Goal: Information Seeking & Learning: Check status

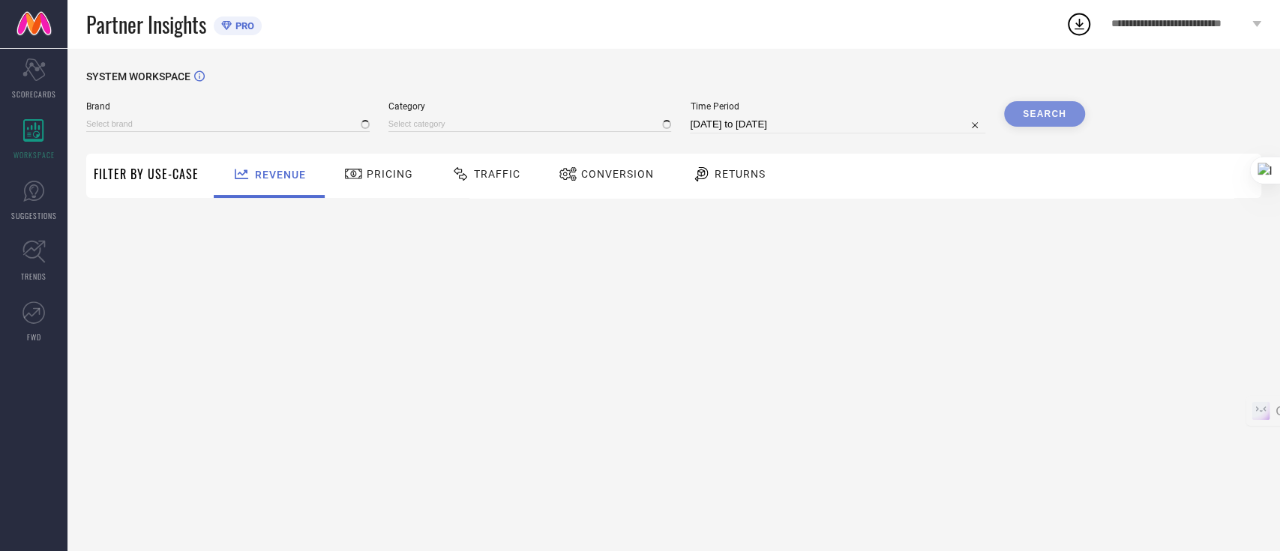
type input "GLOBUS"
type input "All"
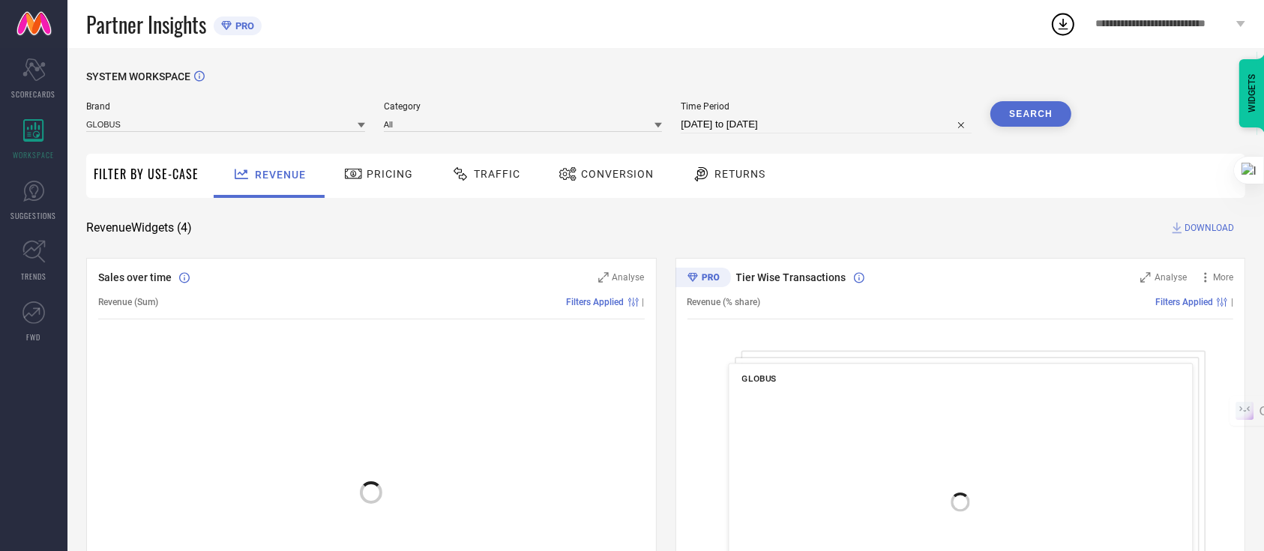
click at [395, 181] on div "Pricing" at bounding box center [378, 173] width 76 height 25
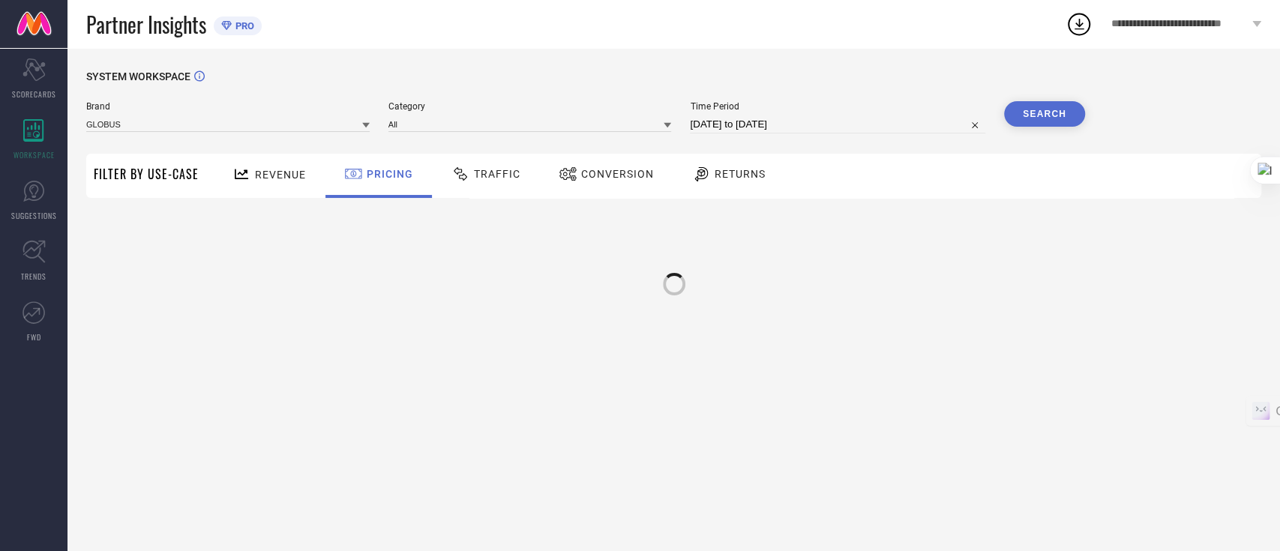
click at [486, 175] on span "Traffic" at bounding box center [497, 174] width 46 height 12
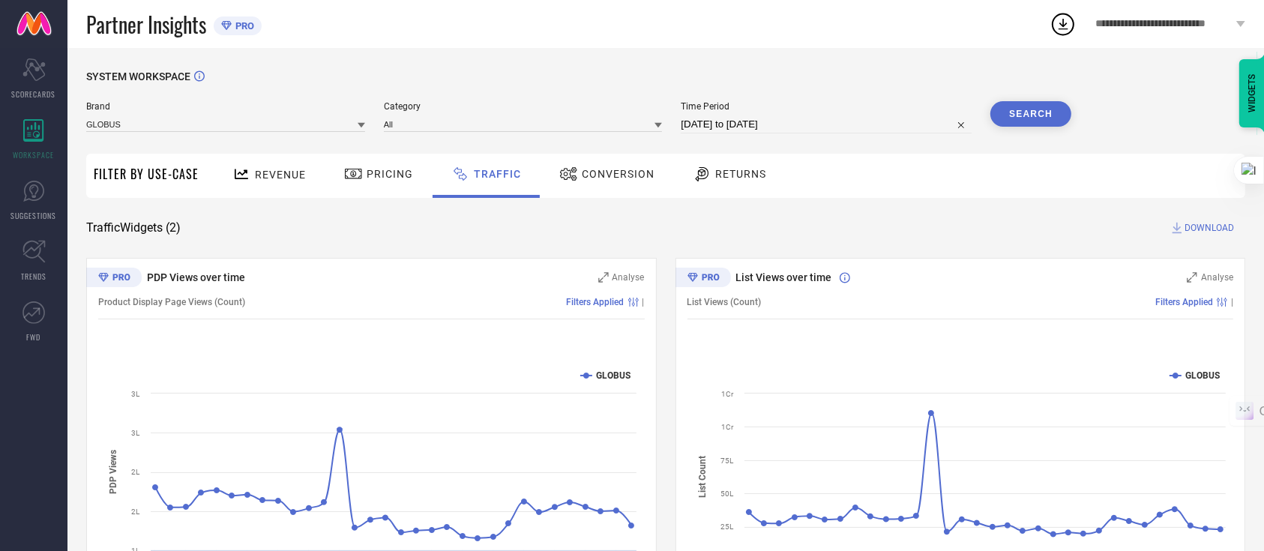
select select "6"
select select "2025"
select select "7"
select select "2025"
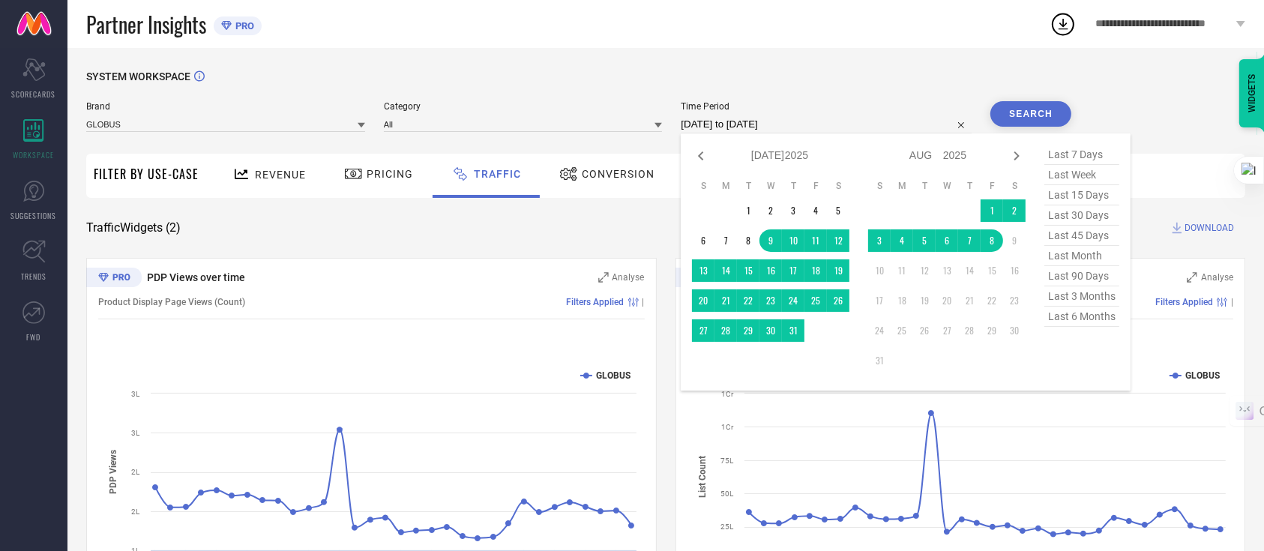
click at [830, 122] on input "[DATE] to [DATE]" at bounding box center [826, 124] width 291 height 18
click at [588, 175] on span "Conversion" at bounding box center [618, 174] width 73 height 12
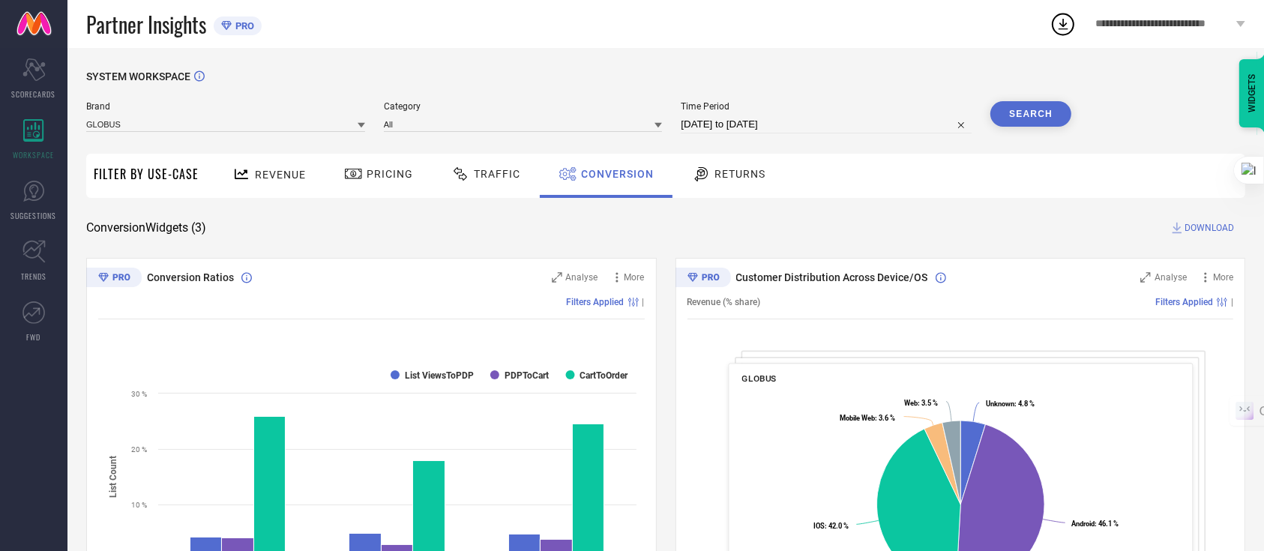
click at [695, 174] on icon at bounding box center [701, 174] width 19 height 18
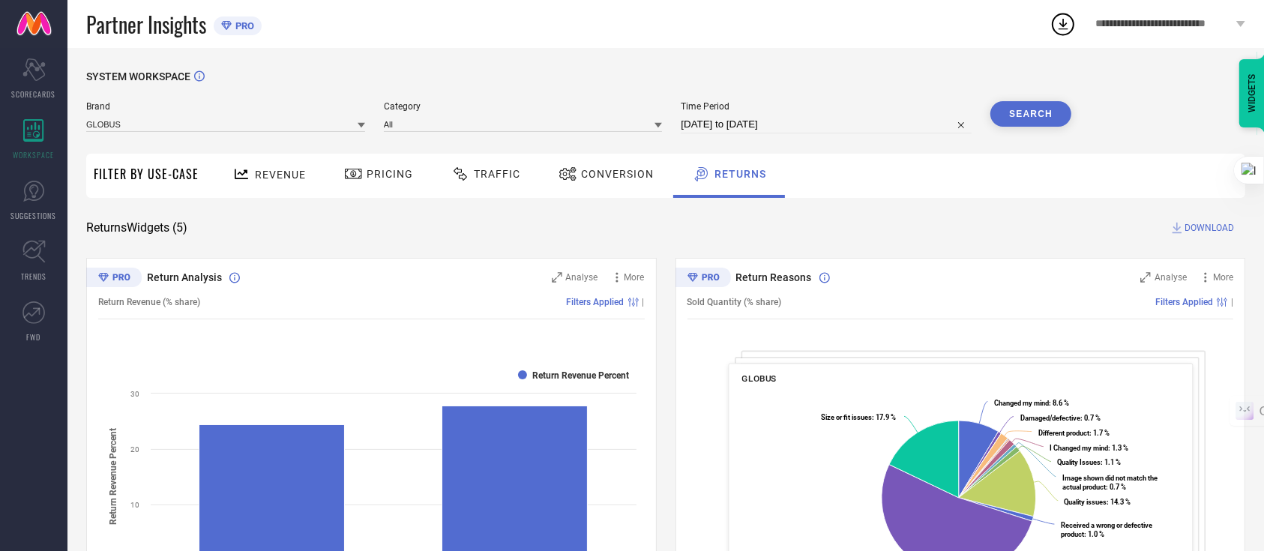
click at [616, 173] on span "Conversion" at bounding box center [617, 174] width 73 height 12
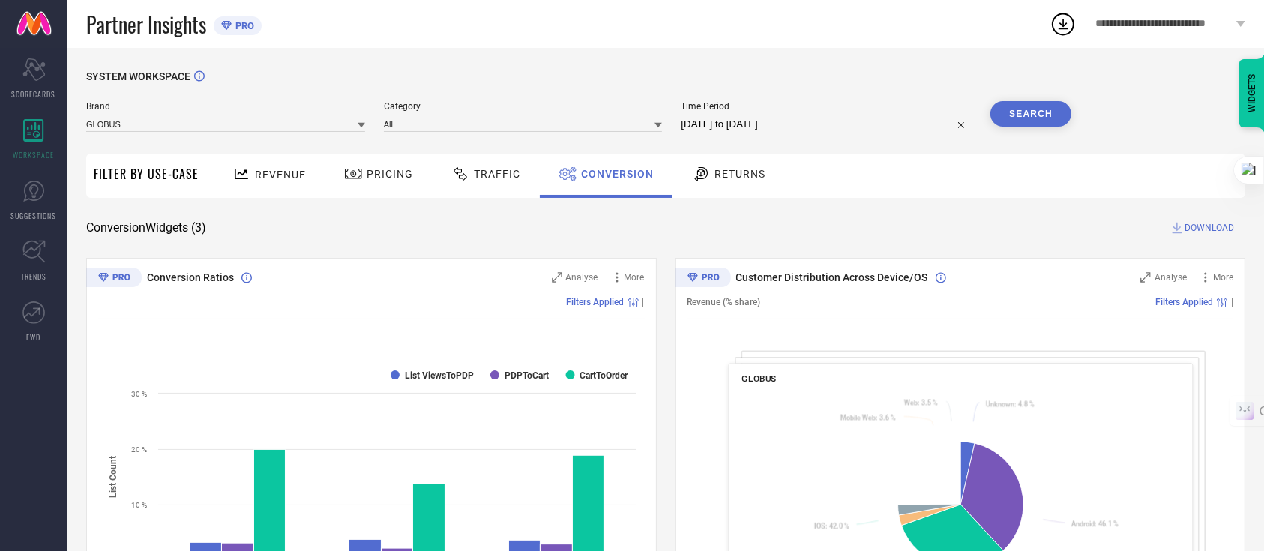
click at [521, 171] on div "Traffic" at bounding box center [486, 176] width 106 height 44
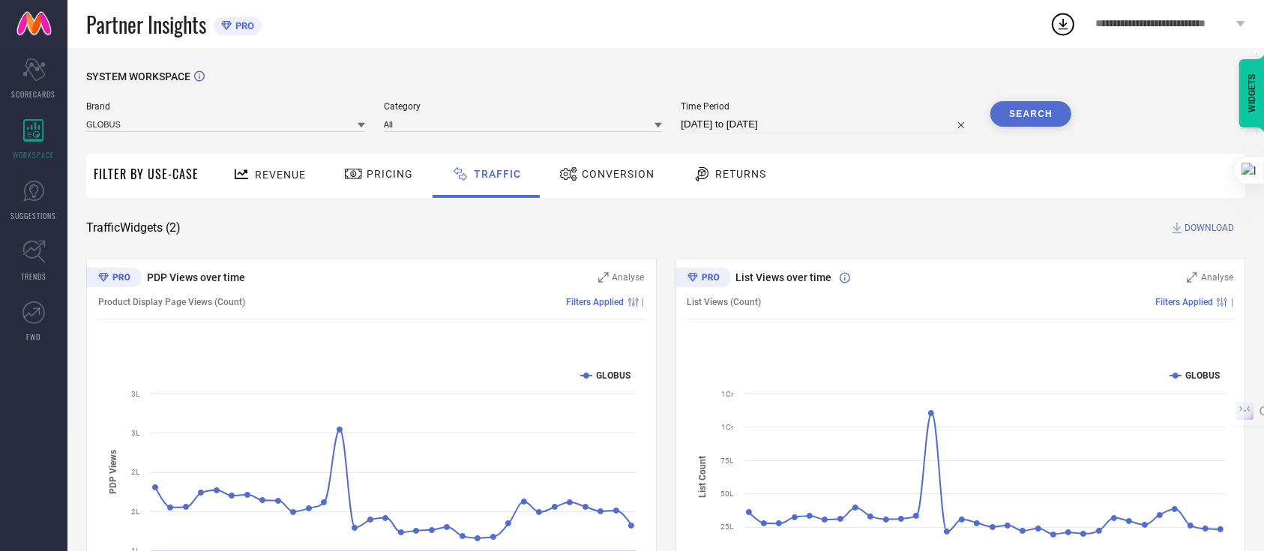
click at [588, 175] on span "Conversion" at bounding box center [618, 174] width 73 height 12
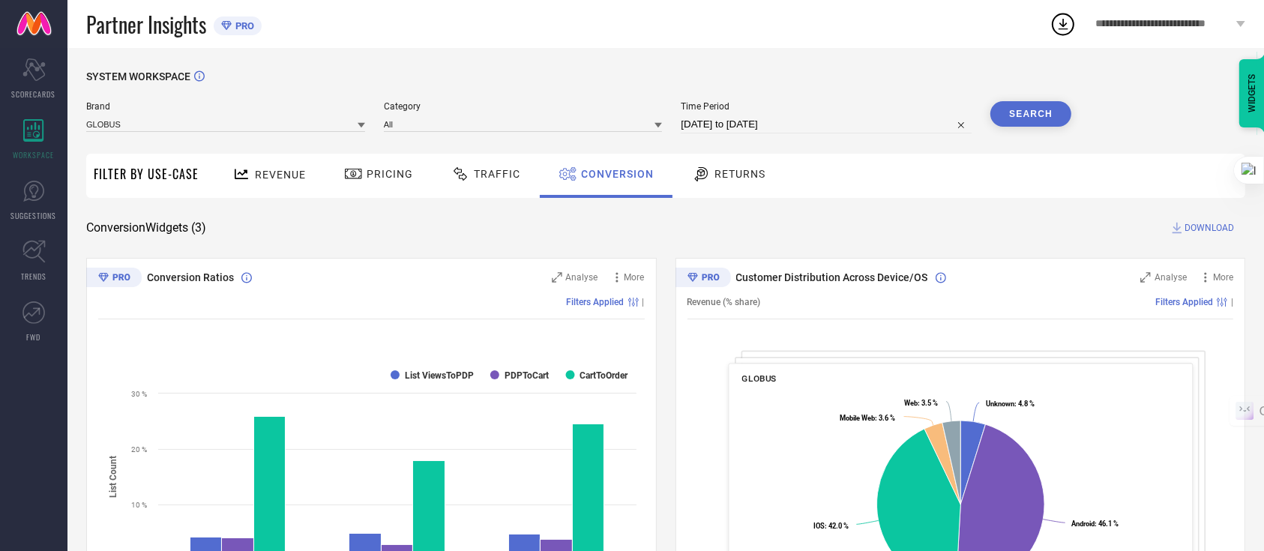
click at [415, 178] on div "Pricing" at bounding box center [378, 176] width 106 height 44
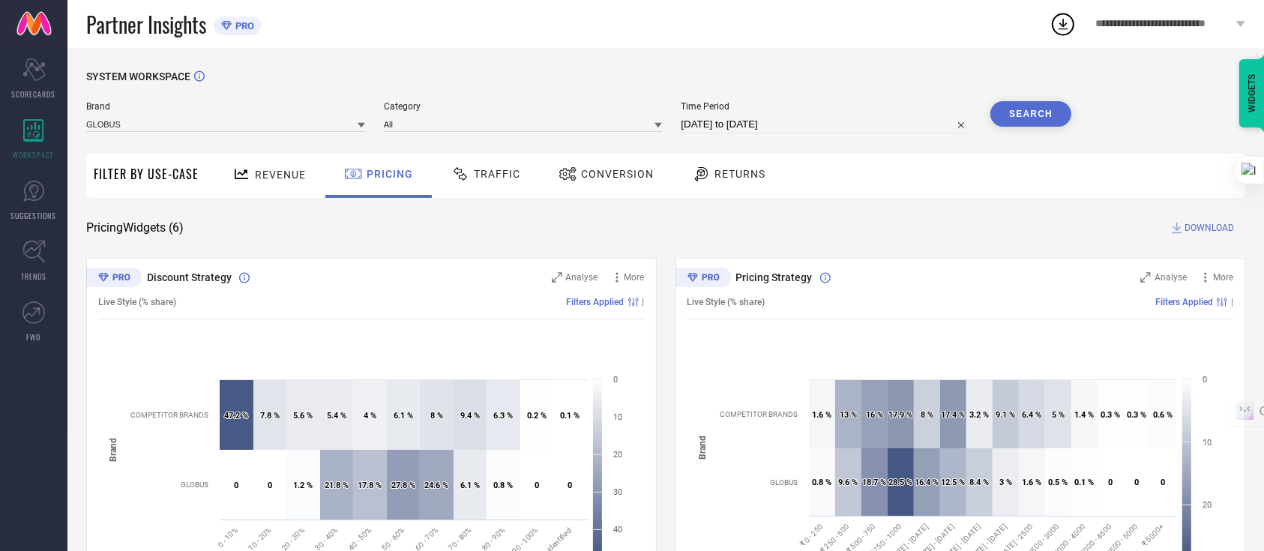
click at [531, 172] on div "Traffic" at bounding box center [486, 176] width 106 height 44
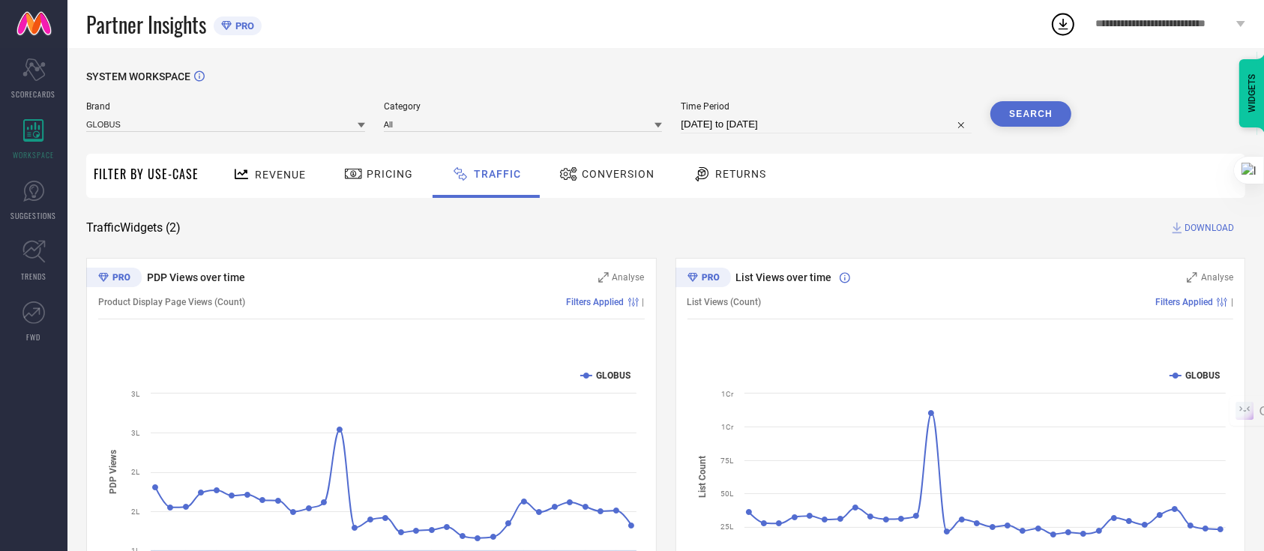
click at [612, 163] on div "Conversion" at bounding box center [607, 173] width 103 height 25
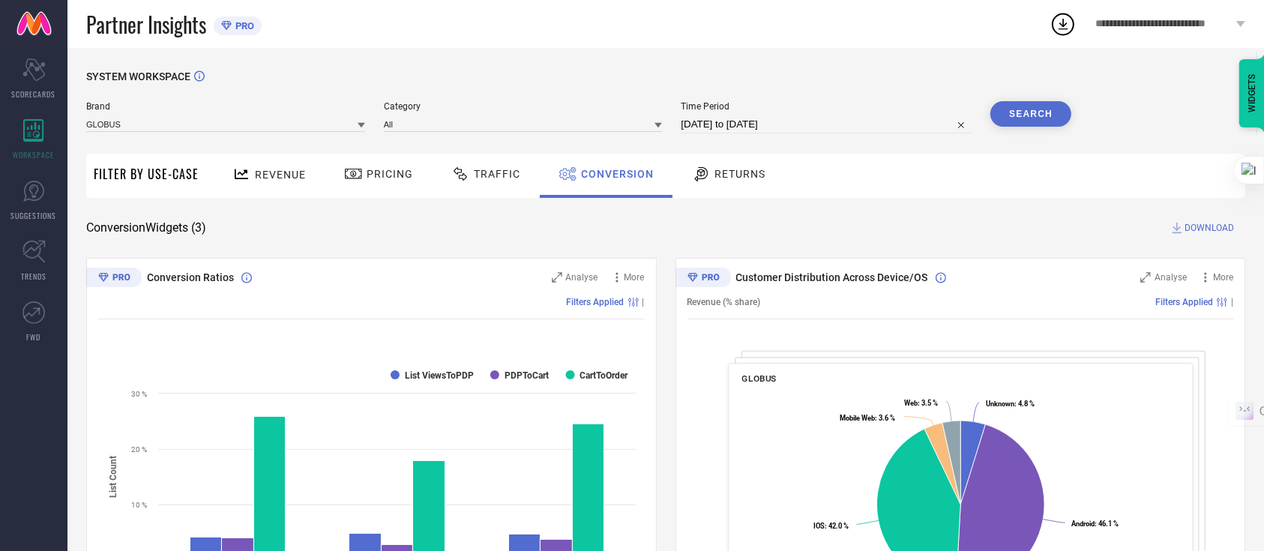
click at [468, 181] on div at bounding box center [462, 174] width 22 height 18
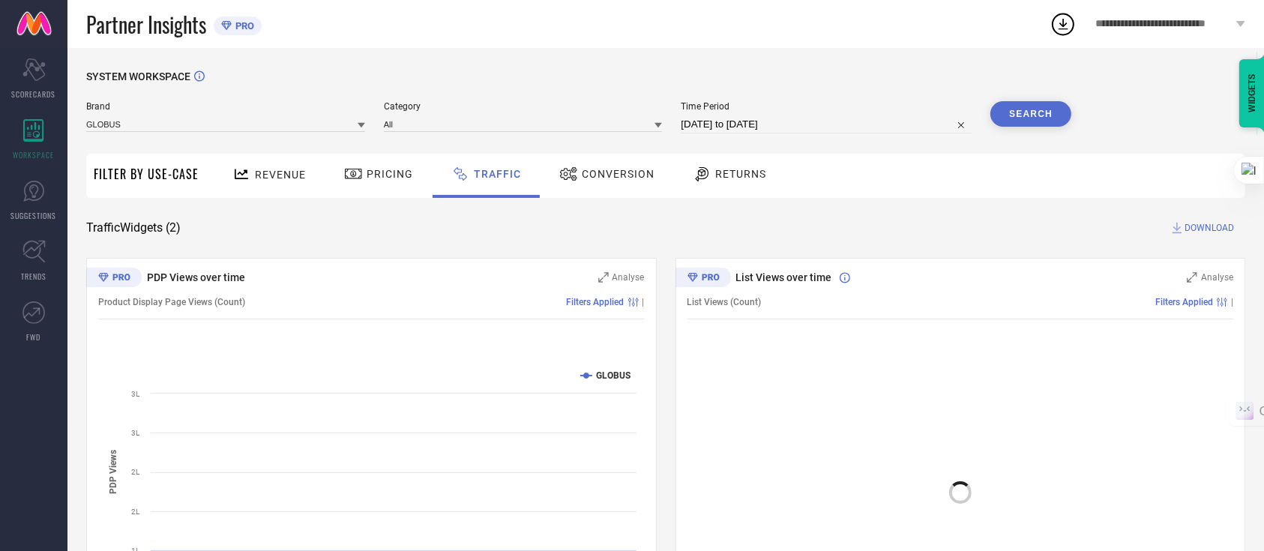
click at [354, 187] on div "Pricing" at bounding box center [378, 176] width 106 height 44
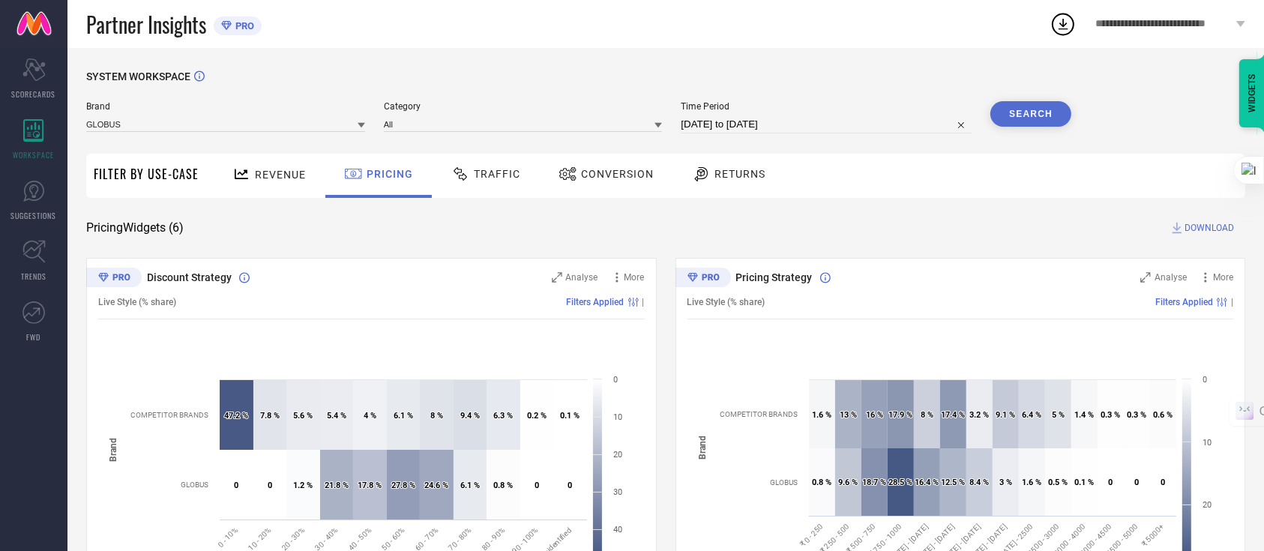
click at [615, 171] on span "Conversion" at bounding box center [617, 174] width 73 height 12
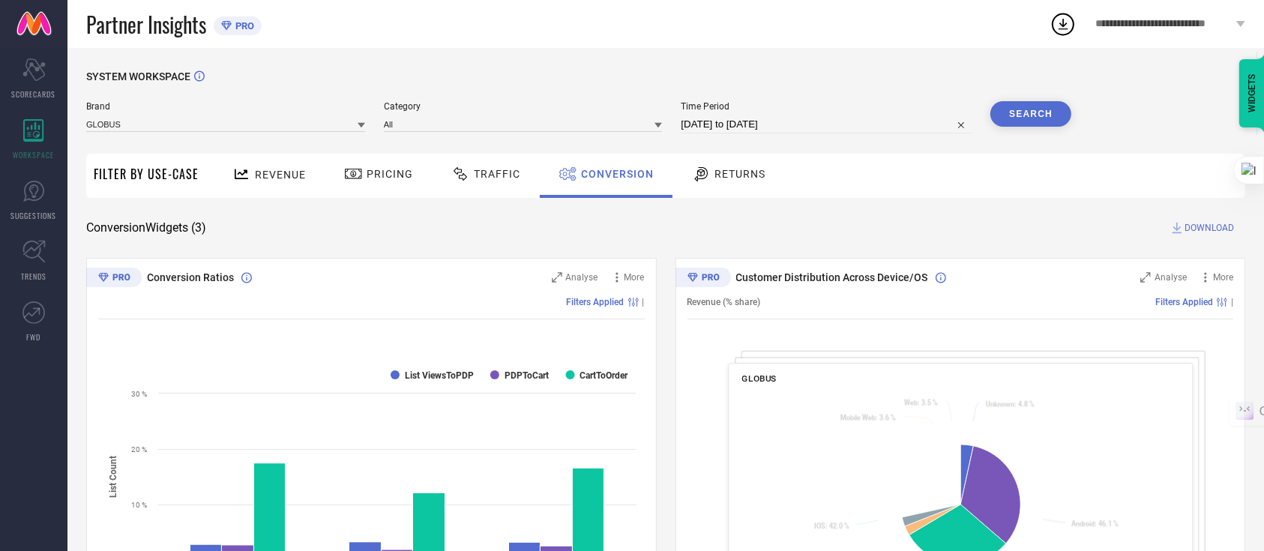
click at [703, 171] on icon at bounding box center [701, 174] width 19 height 18
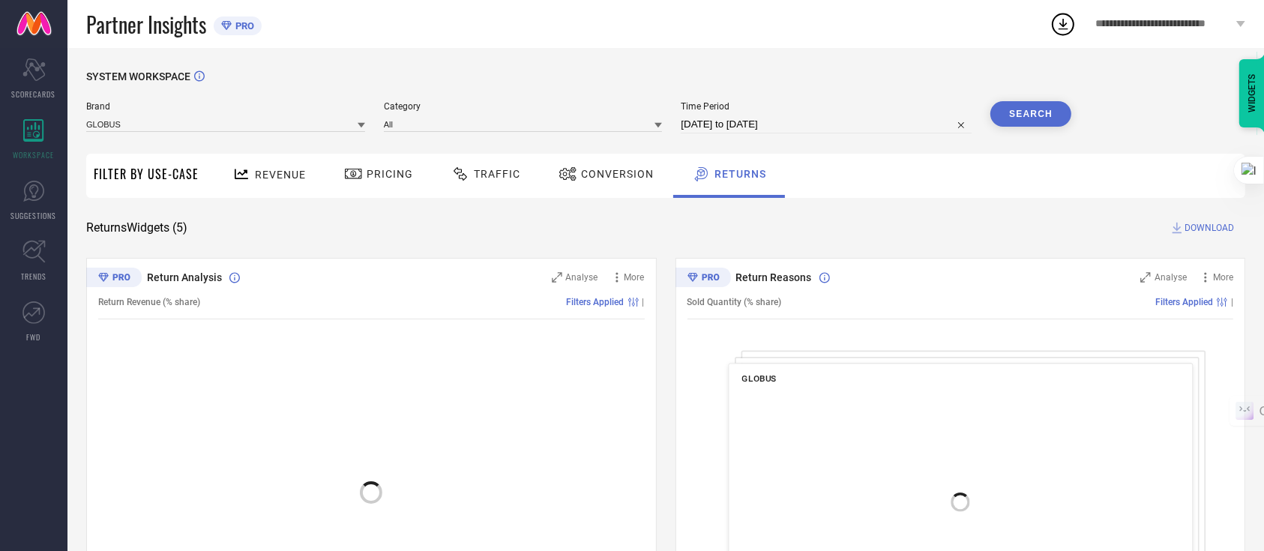
click at [586, 177] on span "Conversion" at bounding box center [617, 174] width 73 height 12
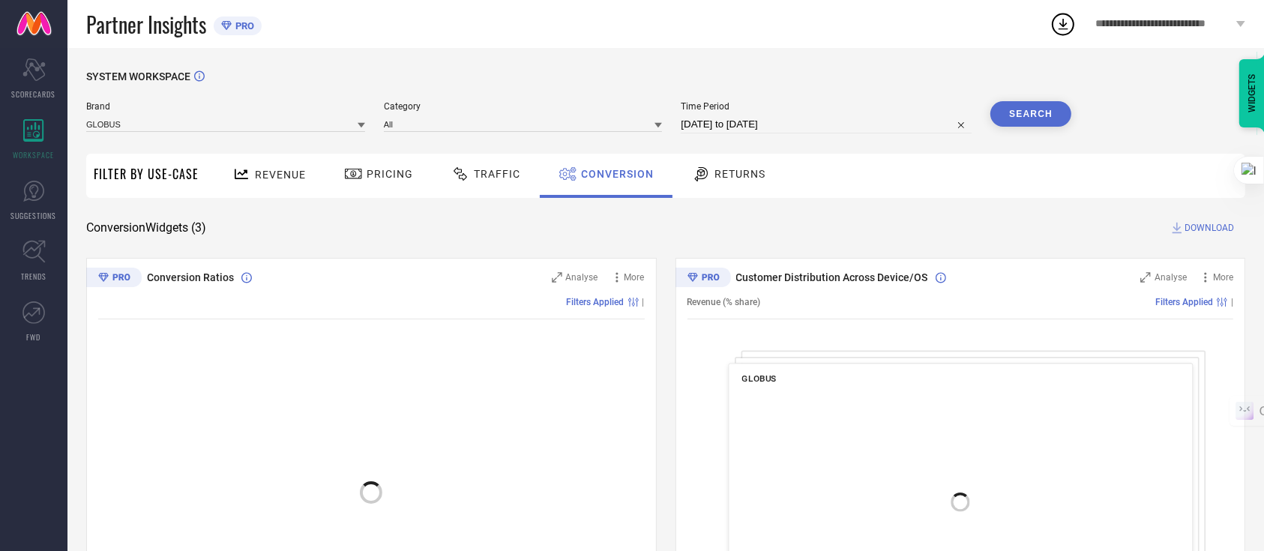
click at [459, 184] on div "Traffic" at bounding box center [486, 173] width 76 height 25
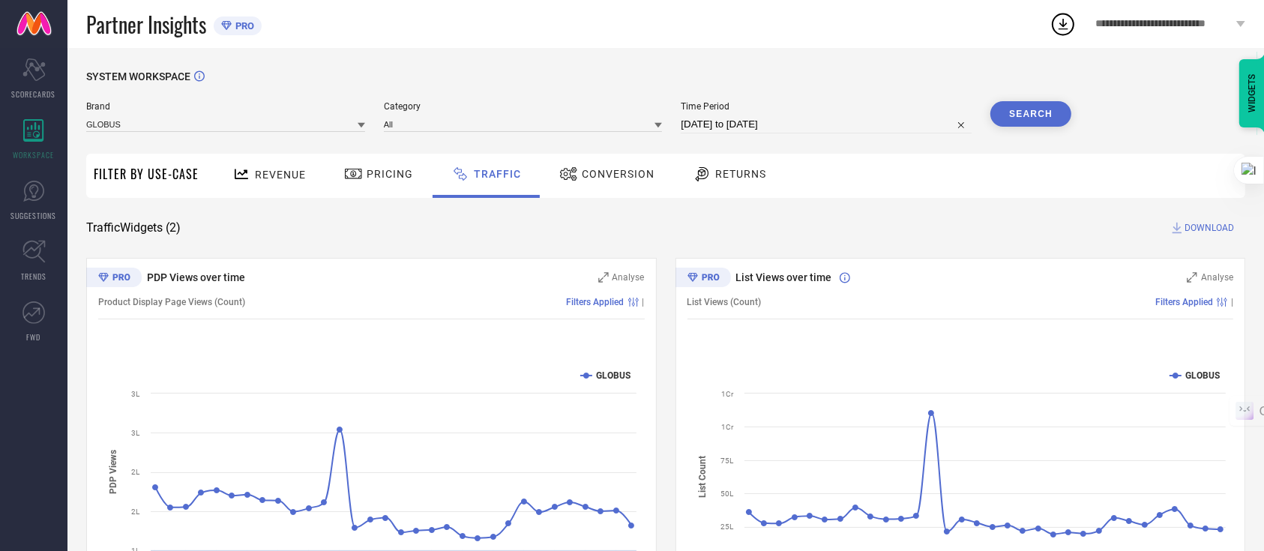
click at [628, 170] on span "Conversion" at bounding box center [618, 174] width 73 height 12
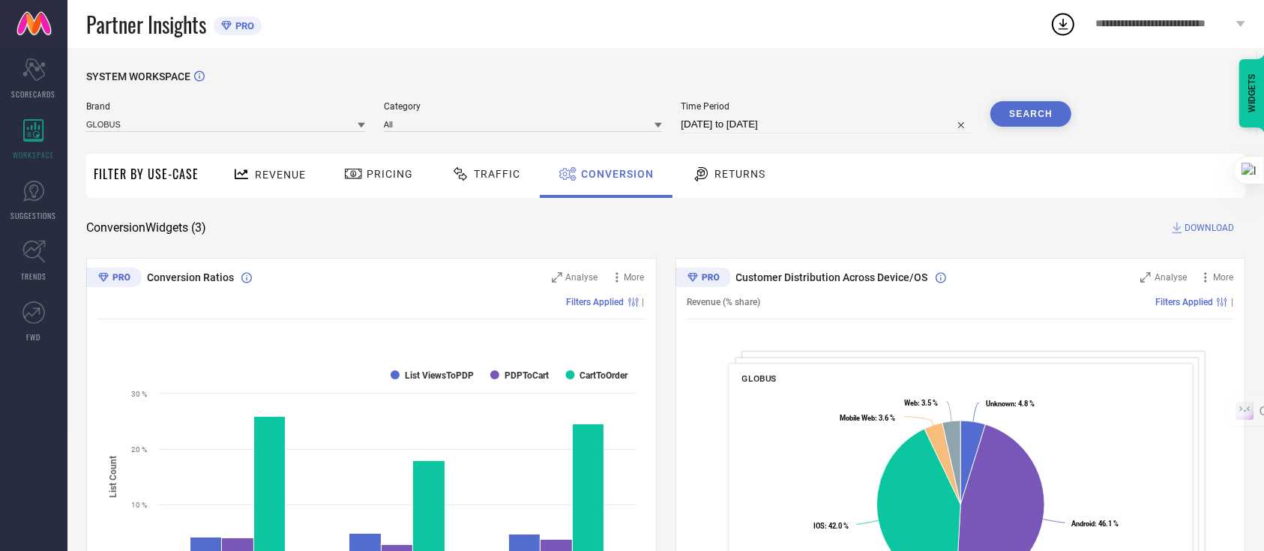
click at [422, 177] on div "Pricing" at bounding box center [378, 176] width 106 height 44
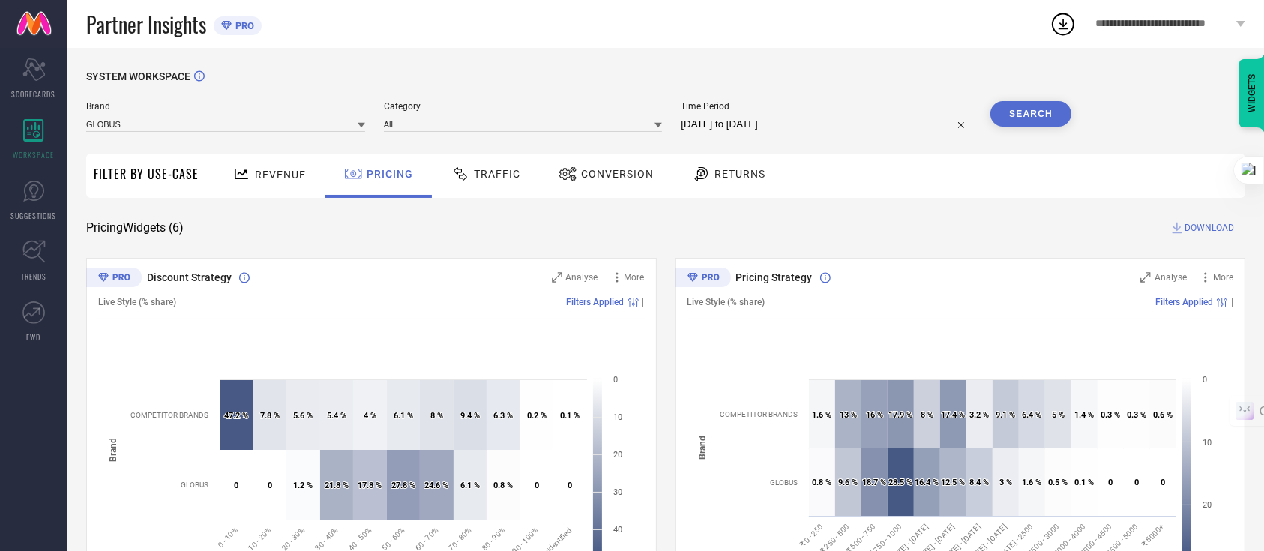
click at [261, 176] on span "Revenue" at bounding box center [280, 175] width 51 height 12
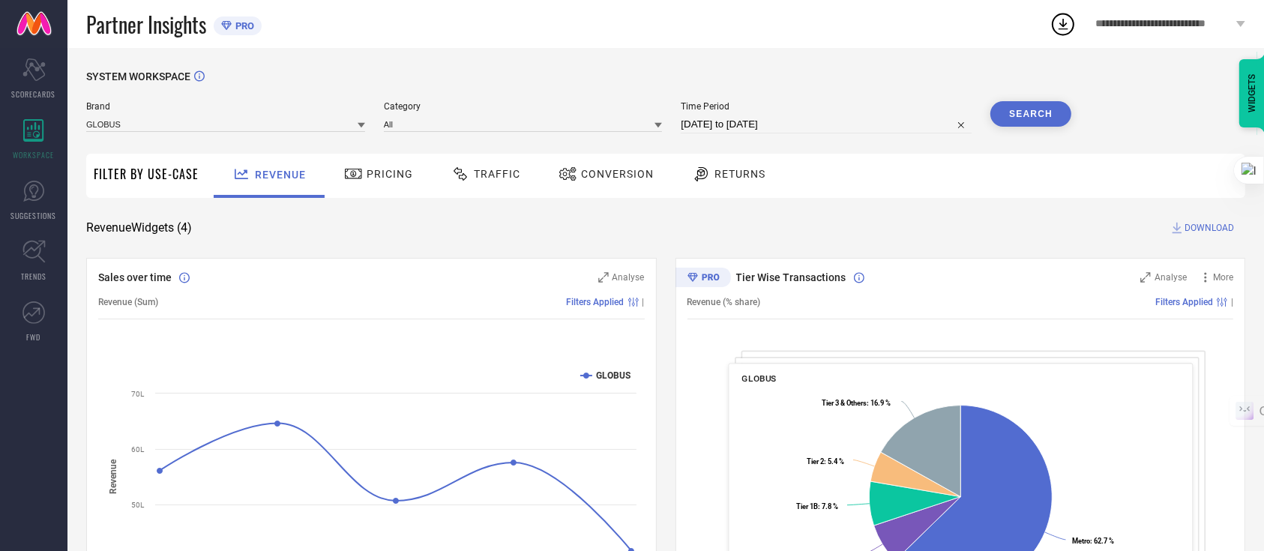
click at [378, 175] on span "Pricing" at bounding box center [390, 174] width 46 height 12
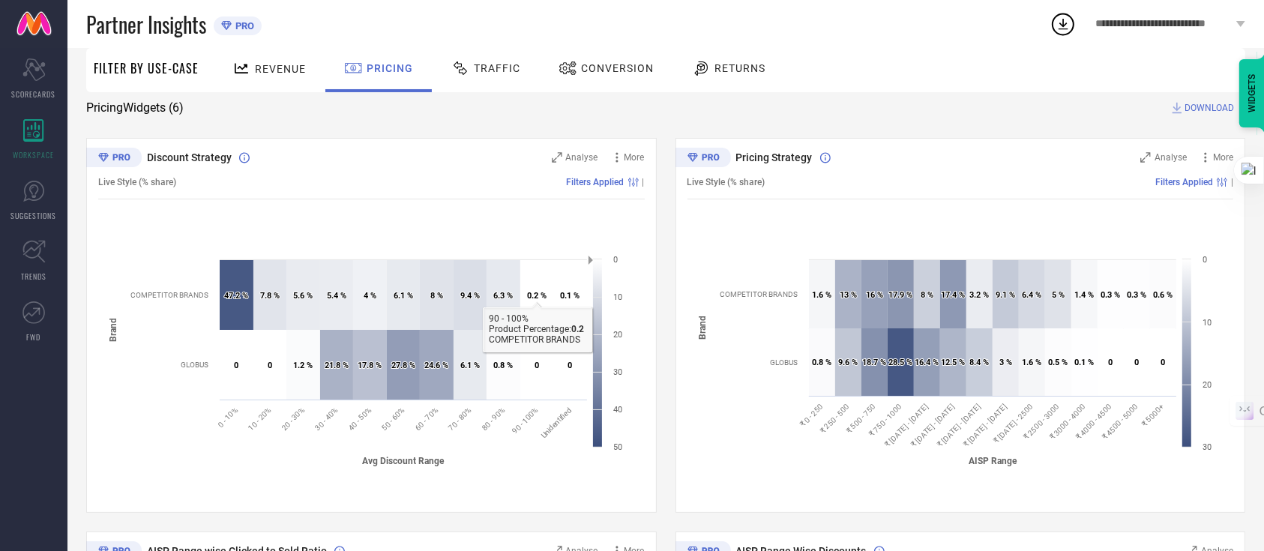
scroll to position [125, 0]
